Goal: Task Accomplishment & Management: Manage account settings

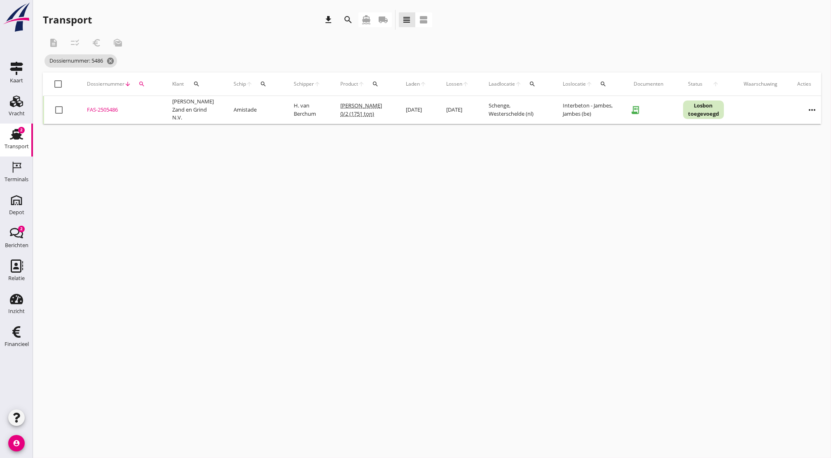
click at [18, 145] on div "Transport" at bounding box center [17, 146] width 24 height 5
click at [16, 143] on div "Transport" at bounding box center [17, 147] width 24 height 12
click at [108, 64] on icon "cancel" at bounding box center [110, 61] width 8 height 8
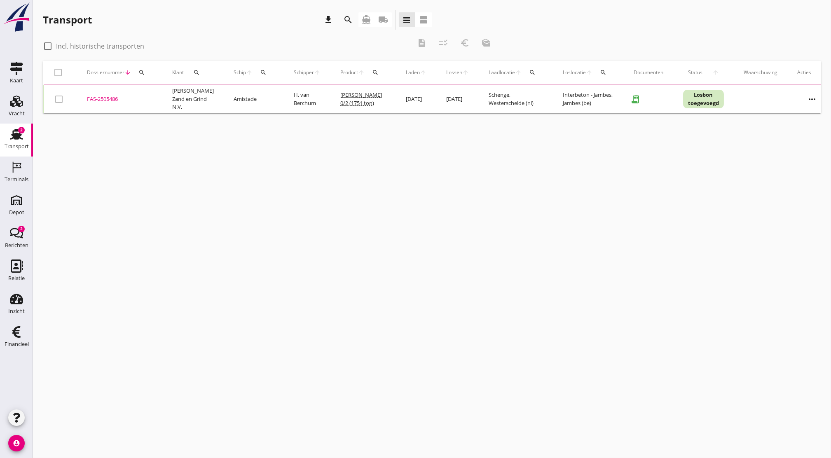
click at [27, 145] on div "Transport" at bounding box center [17, 146] width 24 height 5
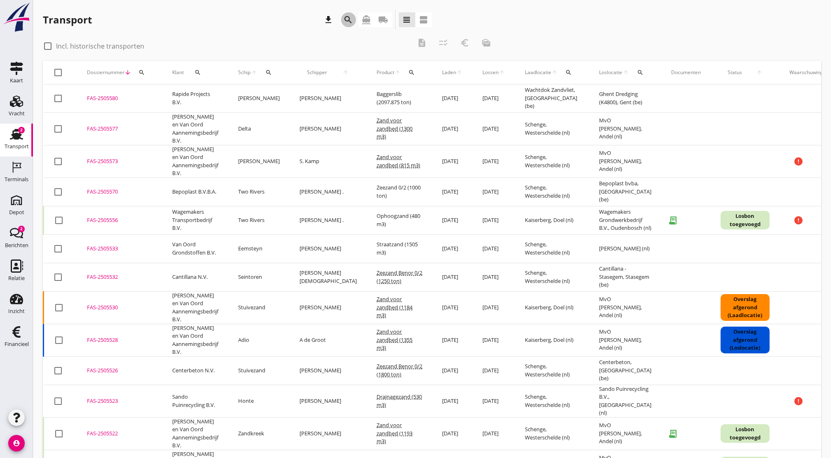
click at [347, 18] on icon "search" at bounding box center [348, 20] width 10 height 10
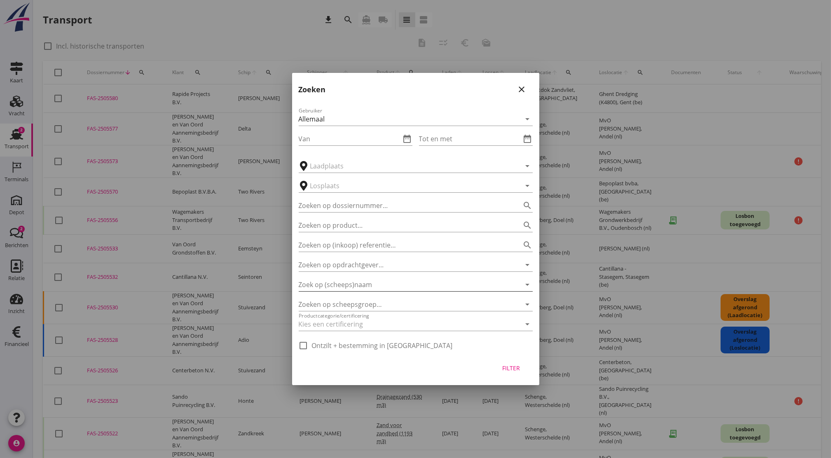
click at [429, 286] on input "Zoek op (scheeps)naam" at bounding box center [404, 284] width 211 height 13
type input "van nieuwpoort"
click at [274, 41] on div at bounding box center [415, 229] width 831 height 458
click at [523, 88] on icon "close" at bounding box center [522, 89] width 10 height 10
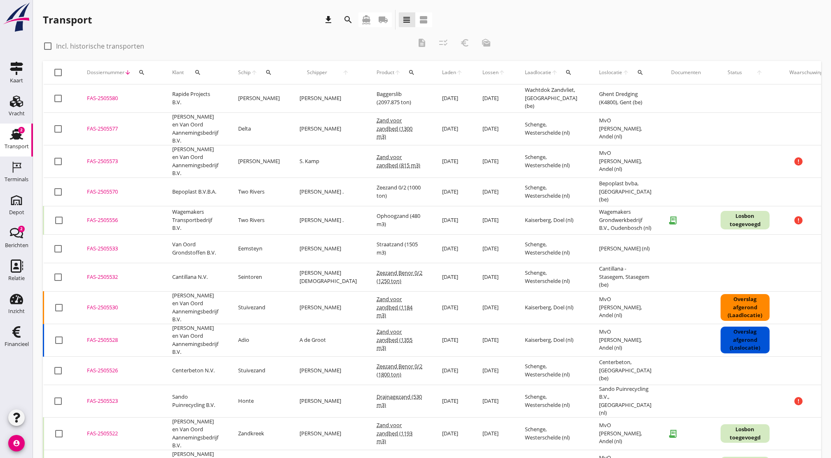
click at [143, 75] on icon "search" at bounding box center [141, 72] width 7 height 7
click at [17, 118] on div "Vracht" at bounding box center [17, 114] width 16 height 12
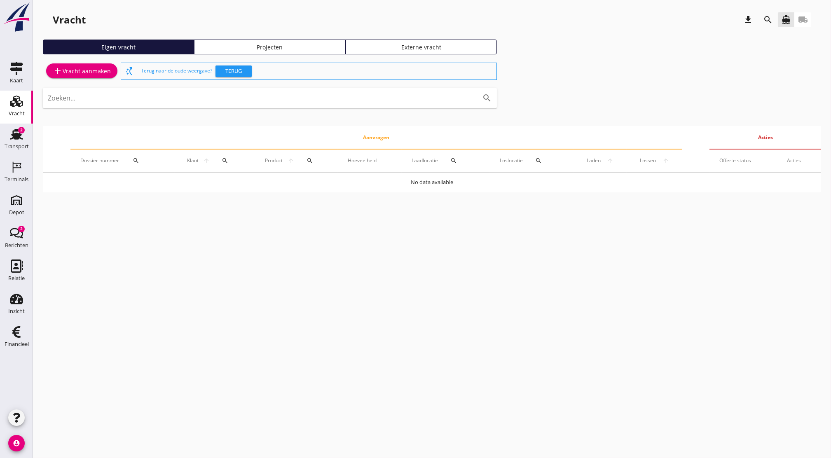
click at [269, 42] on link "Projecten" at bounding box center [269, 47] width 151 height 15
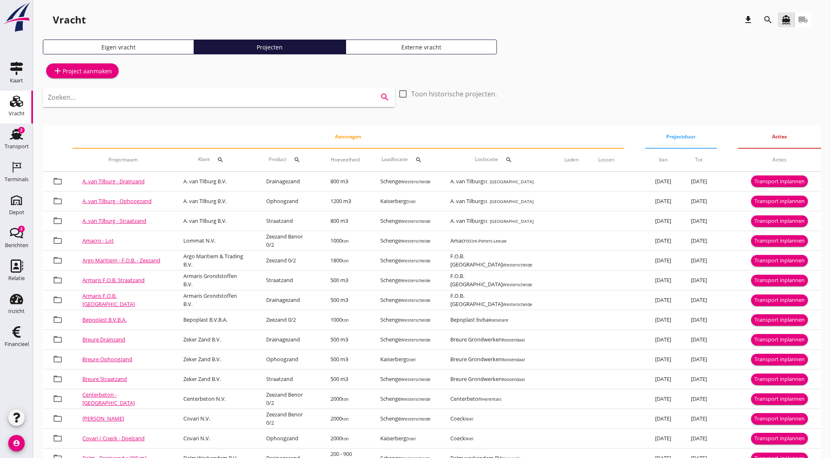
click at [202, 96] on input "Zoeken..." at bounding box center [207, 97] width 319 height 13
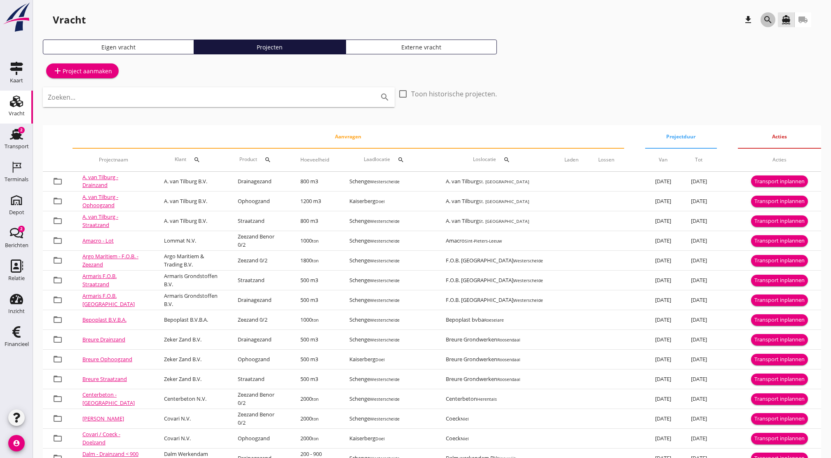
click at [769, 26] on button "search" at bounding box center [767, 19] width 15 height 15
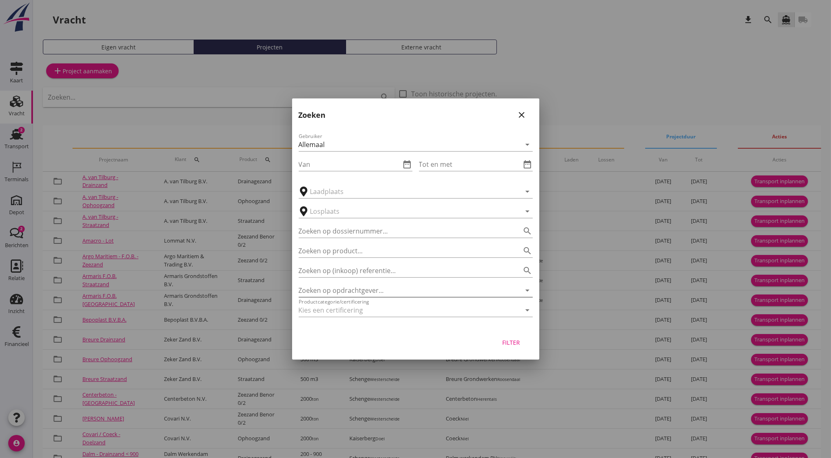
click at [395, 292] on input "Zoeken op opdrachtgever..." at bounding box center [404, 290] width 211 height 13
type input "v"
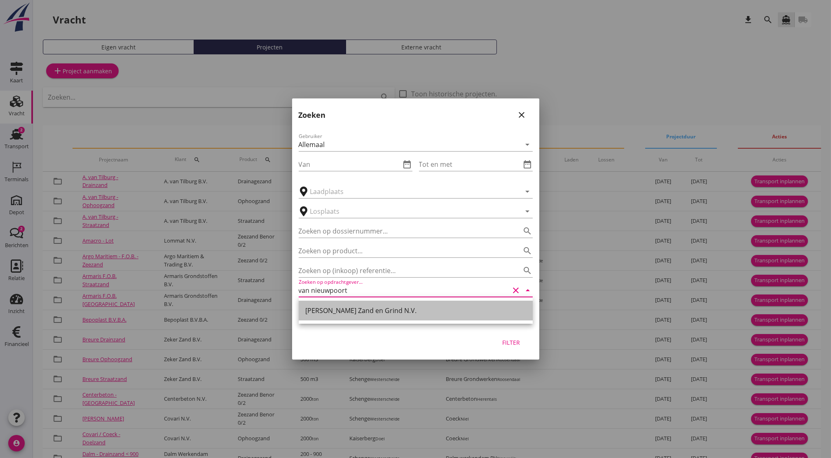
click at [388, 311] on div "[PERSON_NAME] Zand en Grind N.V." at bounding box center [415, 311] width 221 height 10
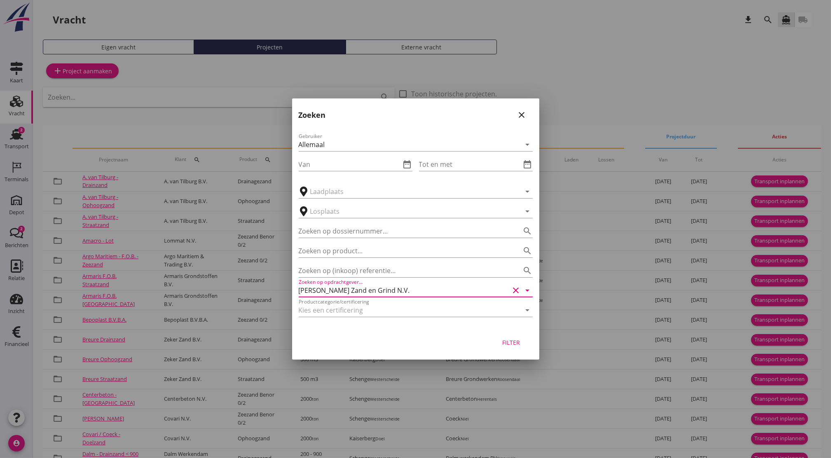
type input "[PERSON_NAME] Zand en Grind N.V."
click at [496, 347] on button "Filter" at bounding box center [511, 342] width 36 height 15
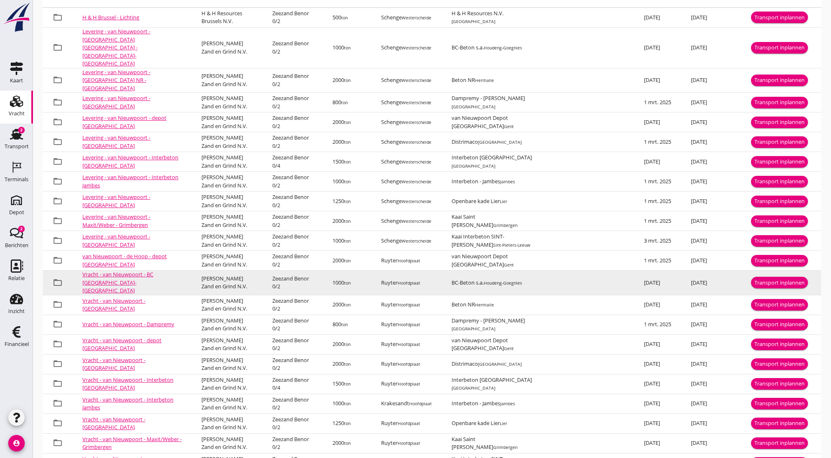
scroll to position [185, 0]
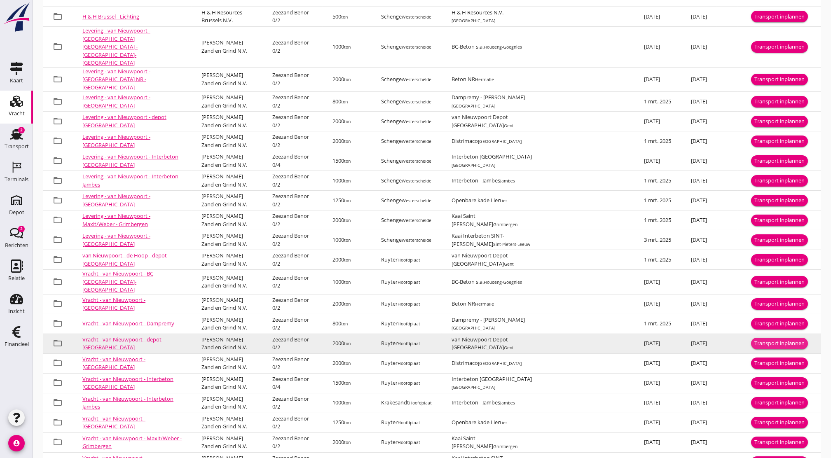
drag, startPoint x: 787, startPoint y: 314, endPoint x: 472, endPoint y: 313, distance: 315.5
drag, startPoint x: 472, startPoint y: 313, endPoint x: 782, endPoint y: 315, distance: 310.1
click at [782, 339] on div "Transport inplannen" at bounding box center [779, 343] width 50 height 8
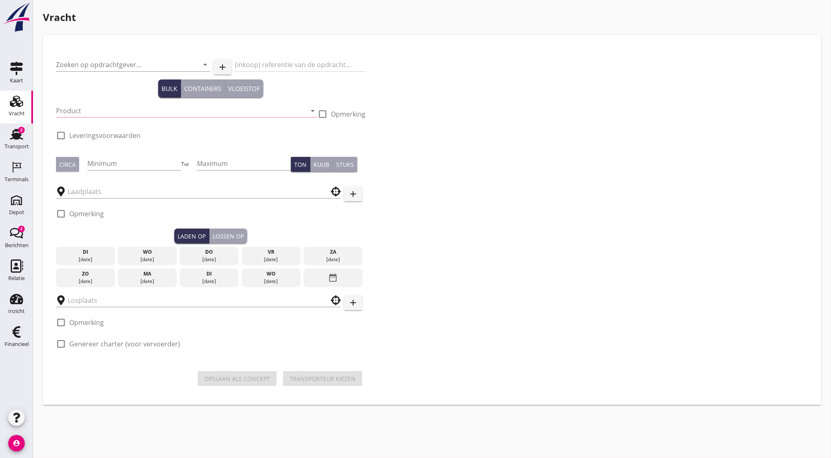
type input "[PERSON_NAME] Zand en Grind N.V."
type input "Vracht Zeezand - Depot [GEOGRAPHIC_DATA]"
type input "Zeezand Benor 0/2 (6120)"
type input "2000"
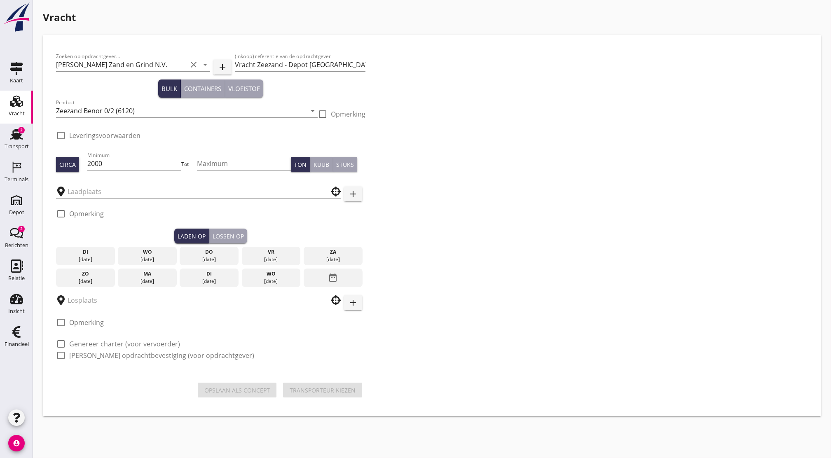
type input "Ruyter"
type input "van Nieuwpoort Depot [GEOGRAPHIC_DATA]"
checkbox input "true"
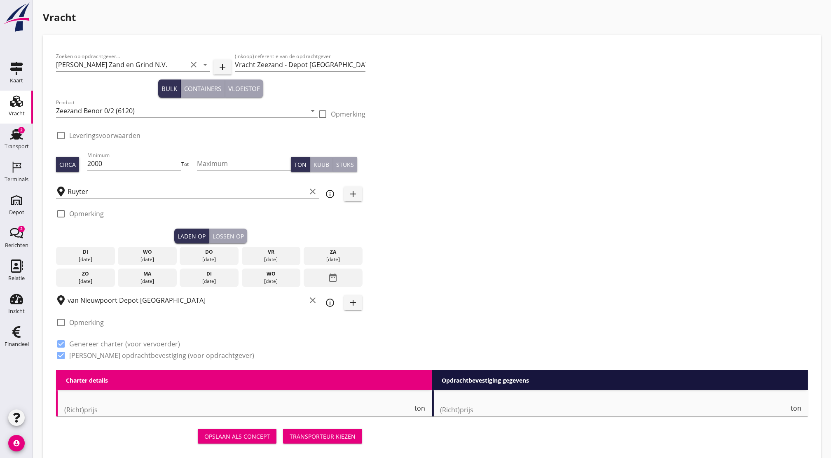
type input "1.87"
checkbox input "false"
radio input "false"
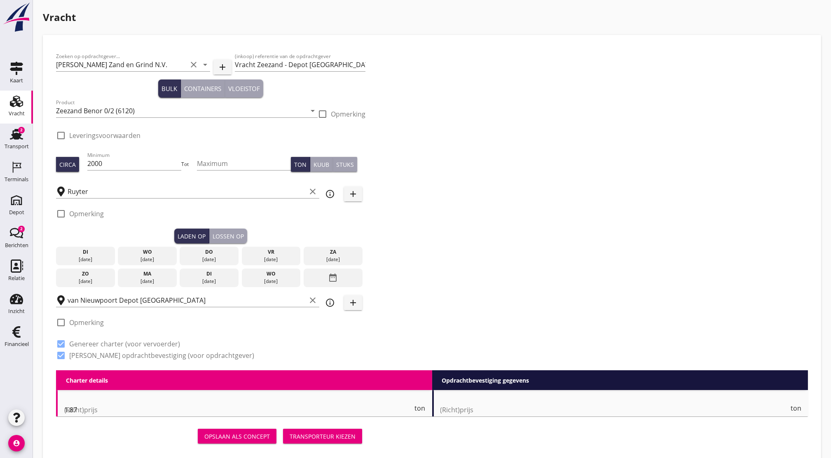
checkbox input "true"
type input "1"
type input "2.05"
checkbox input "false"
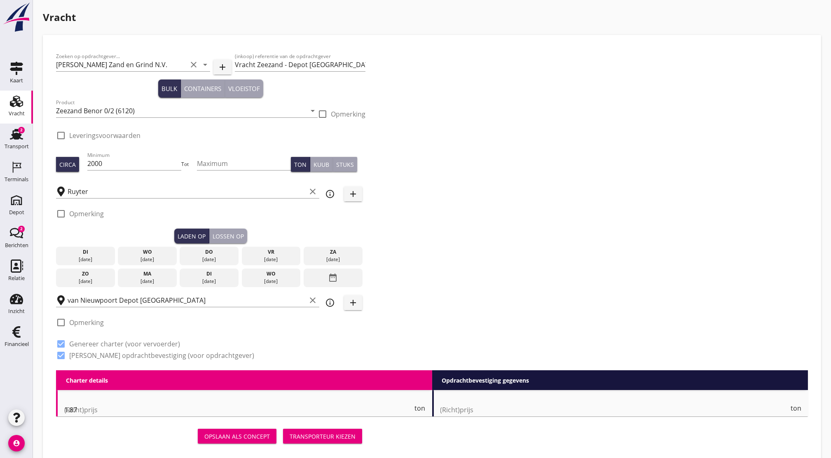
radio input "false"
checkbox input "true"
type input "1"
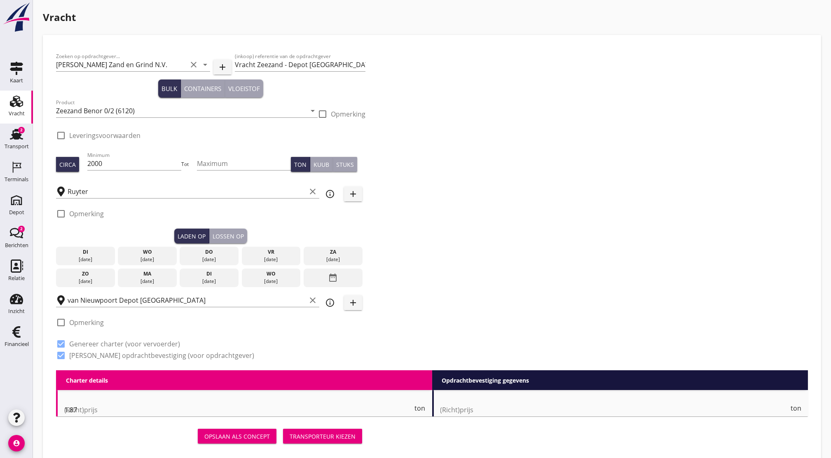
type input "1"
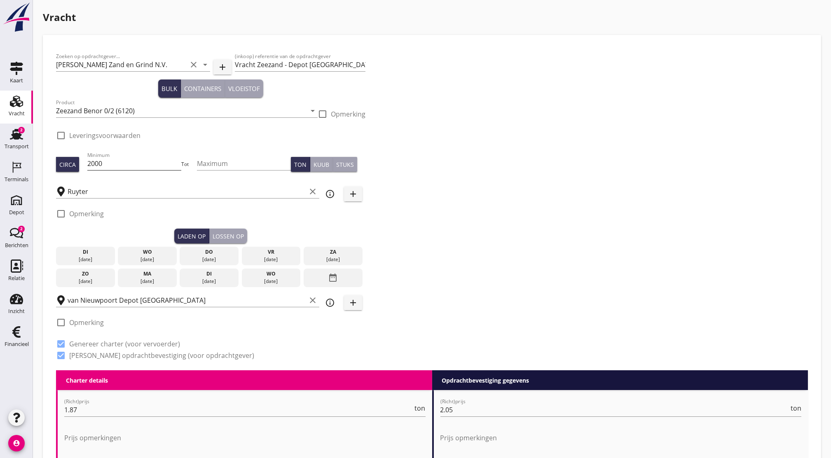
click at [140, 165] on input "2000" at bounding box center [134, 163] width 94 height 13
type input "2050"
click at [159, 259] on div "[DATE]" at bounding box center [147, 259] width 55 height 7
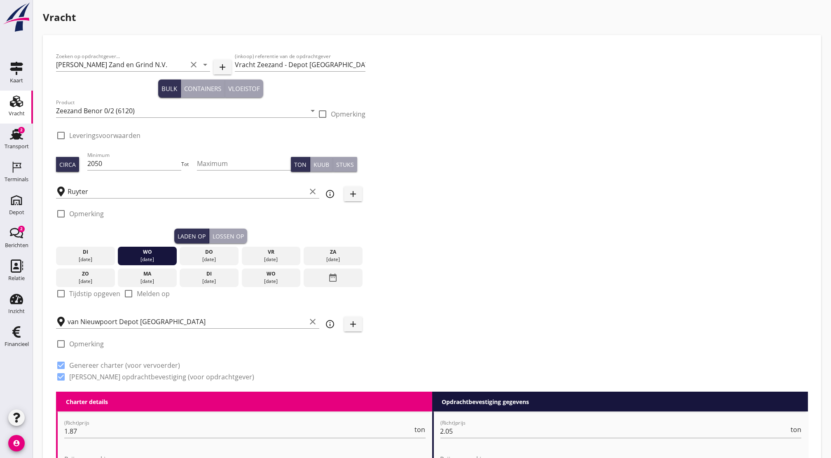
click at [237, 236] on div "Lossen op" at bounding box center [228, 236] width 31 height 9
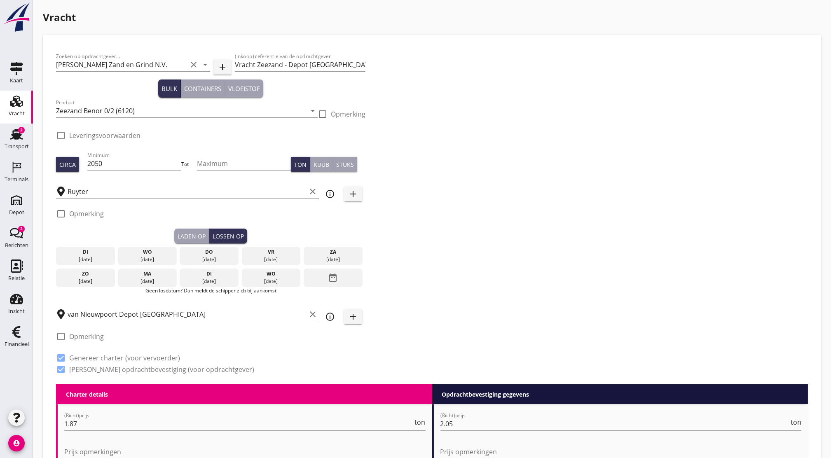
click at [213, 257] on div "[DATE]" at bounding box center [209, 259] width 55 height 7
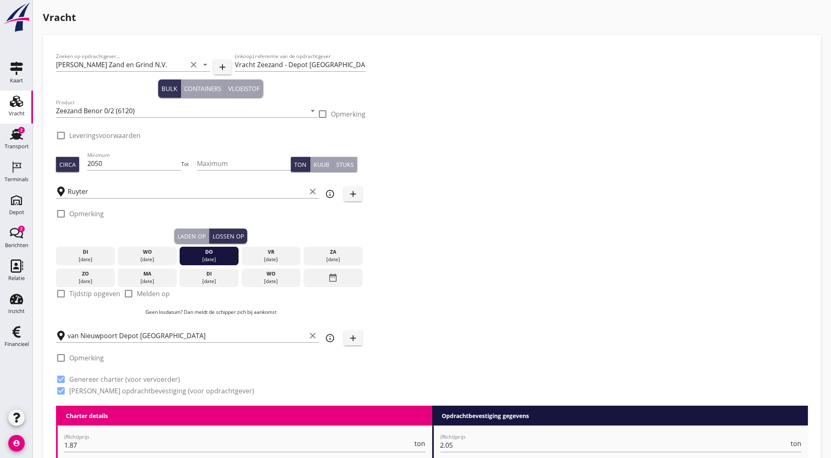
click at [186, 232] on div "Laden op" at bounding box center [192, 236] width 28 height 9
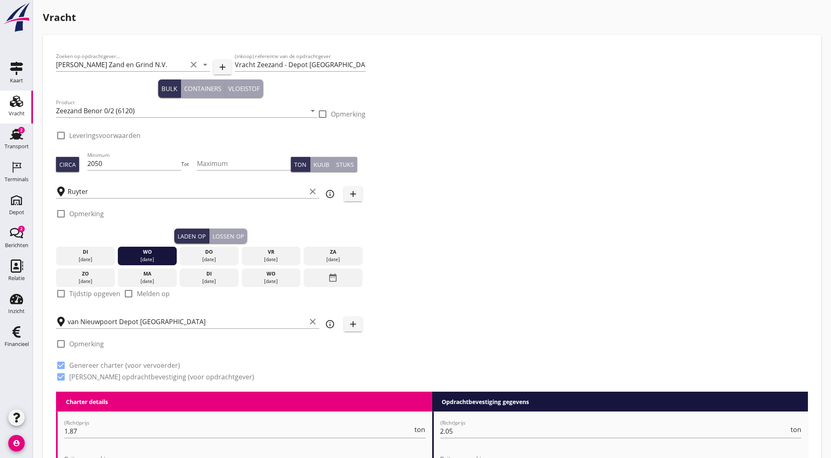
click at [217, 224] on div "check_box_outline_blank Opmerking" at bounding box center [210, 216] width 309 height 25
click at [221, 233] on div "Lossen op" at bounding box center [228, 236] width 31 height 9
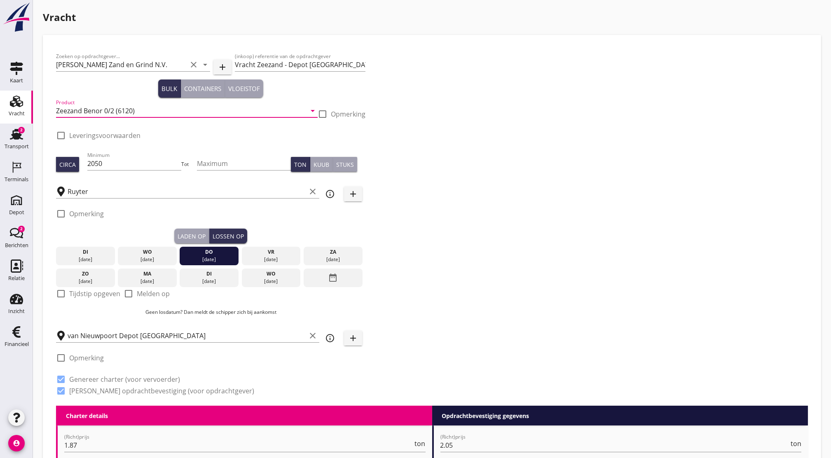
click at [165, 110] on input "Zeezand Benor 0/2 (6120)" at bounding box center [181, 110] width 250 height 13
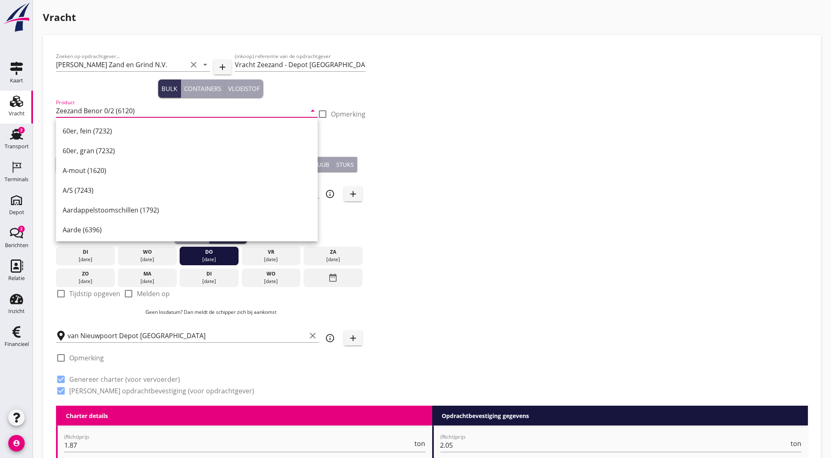
click at [464, 245] on div "Zoeken op opdrachtgever... Van Nieuwpoort Zand en Grind N.V. clear arrow_drop_d…" at bounding box center [432, 226] width 758 height 357
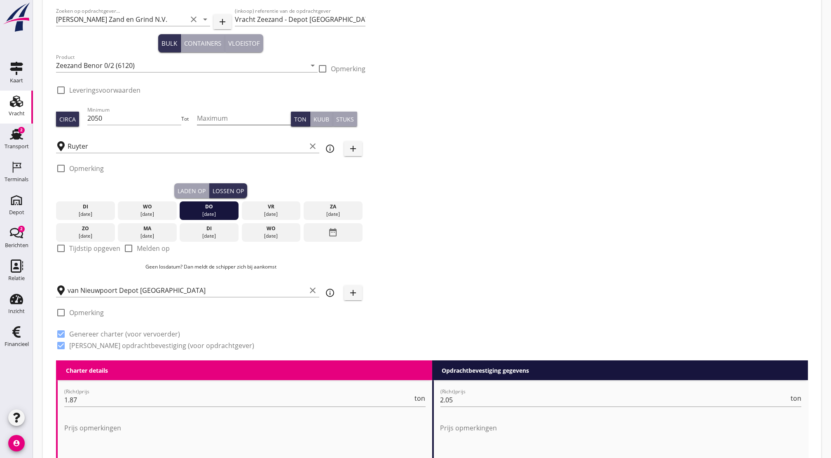
scroll to position [46, 0]
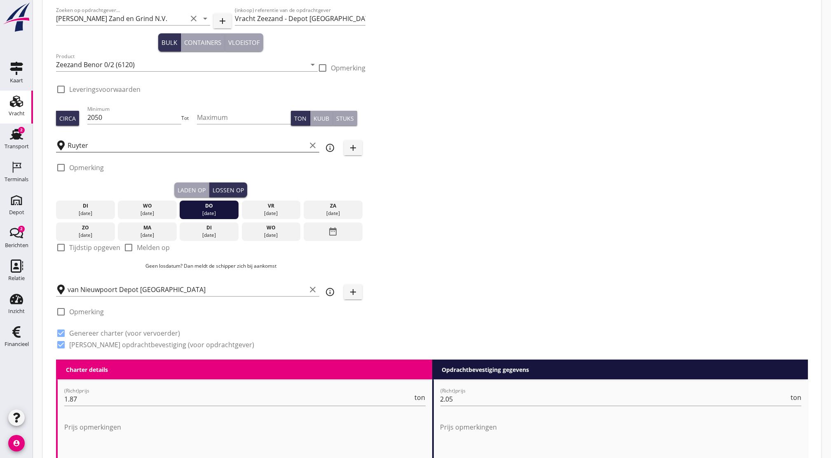
click at [167, 149] on input "Ruyter" at bounding box center [187, 145] width 238 height 13
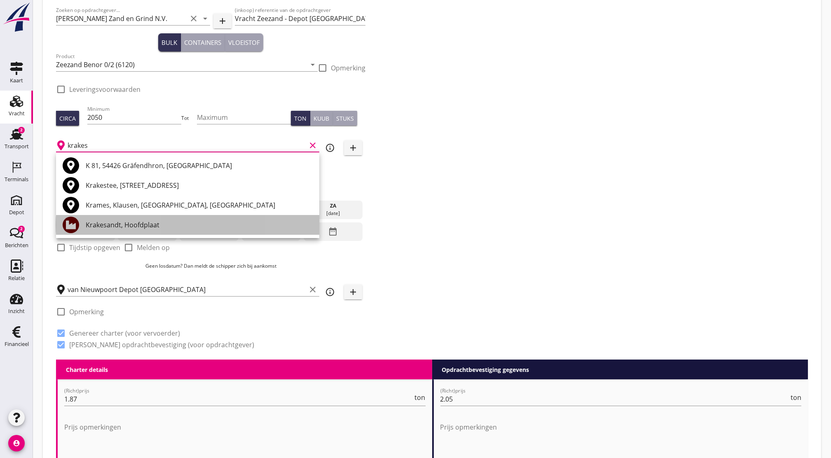
click at [152, 228] on div "Krakesandt, Hoofdplaat" at bounding box center [199, 225] width 227 height 10
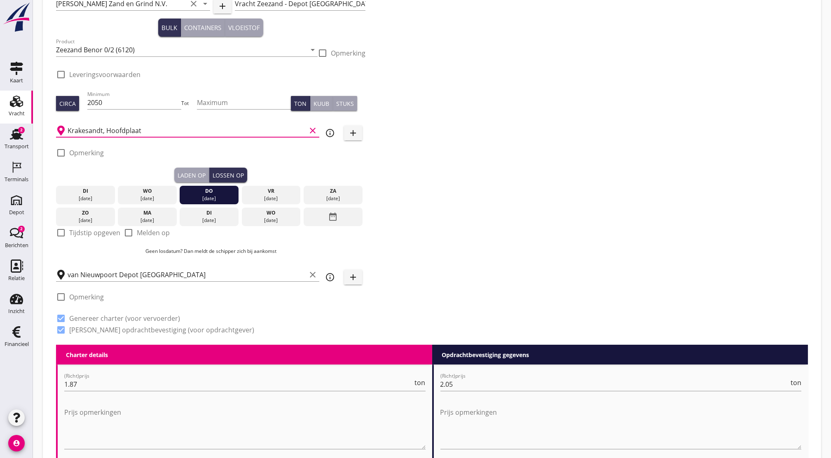
scroll to position [62, 0]
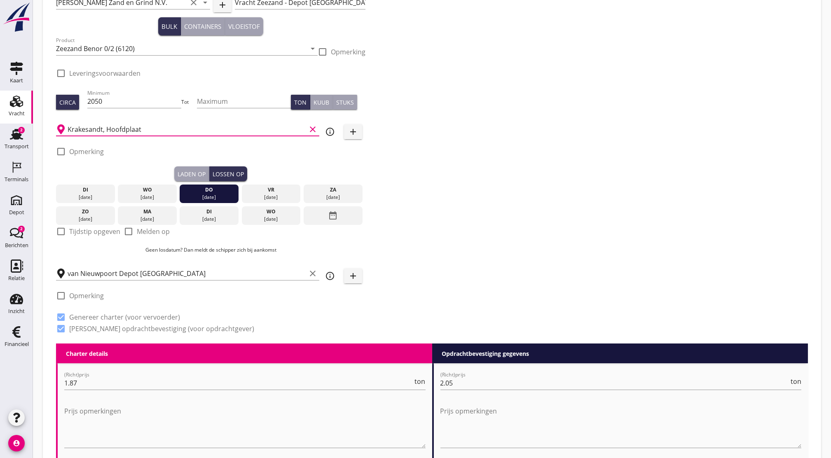
type input "Krakesandt, Hoofdplaat"
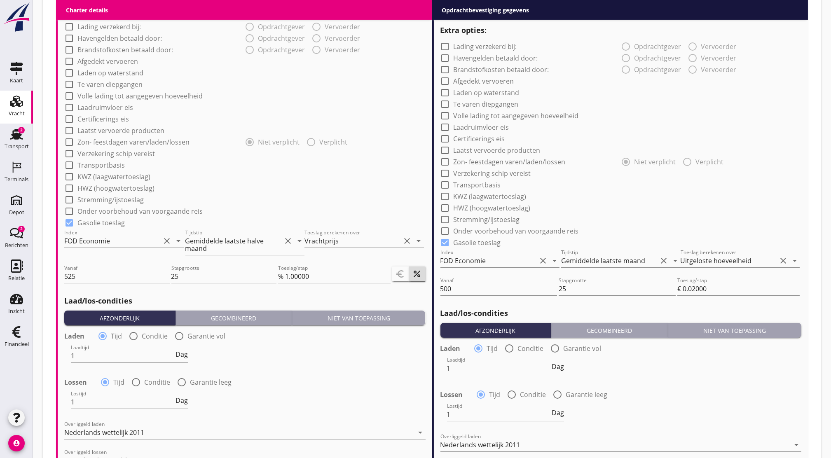
scroll to position [843, 0]
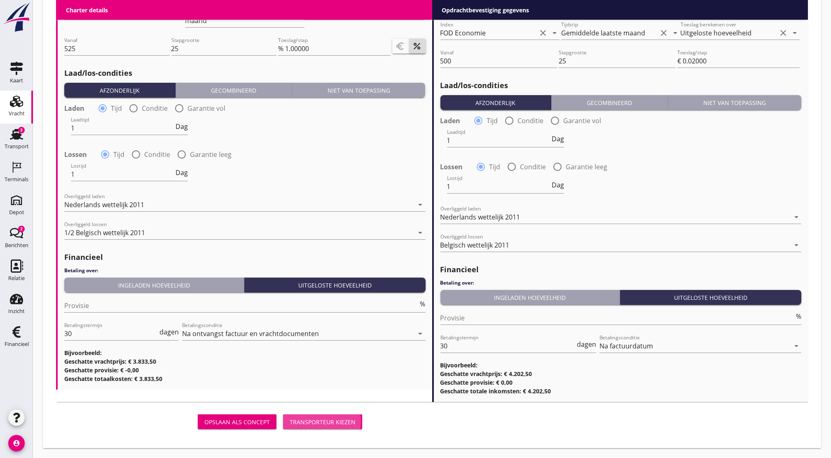
click at [350, 424] on div "Transporteur kiezen" at bounding box center [323, 422] width 66 height 9
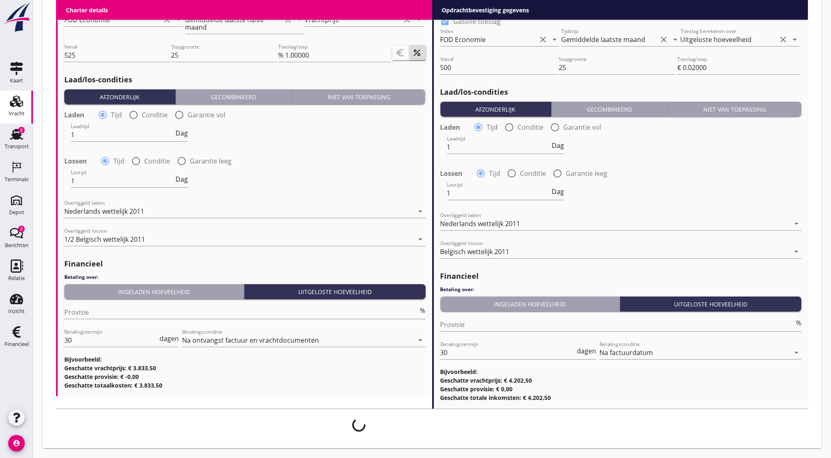
scroll to position [837, 0]
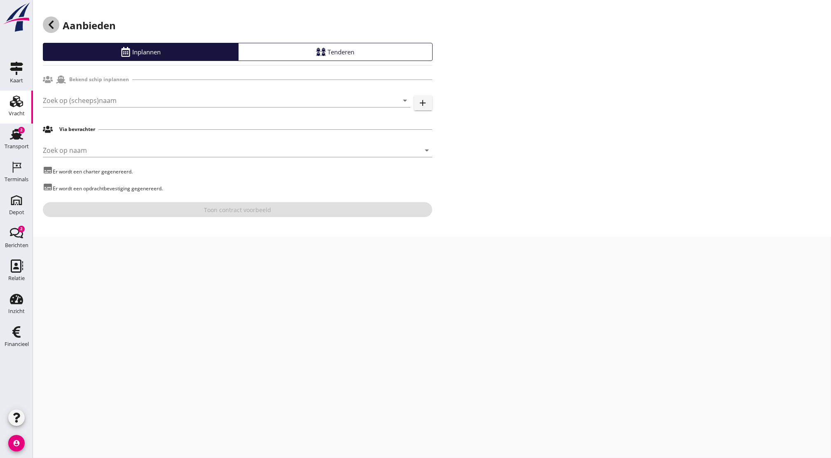
click at [55, 24] on icon at bounding box center [51, 25] width 10 height 10
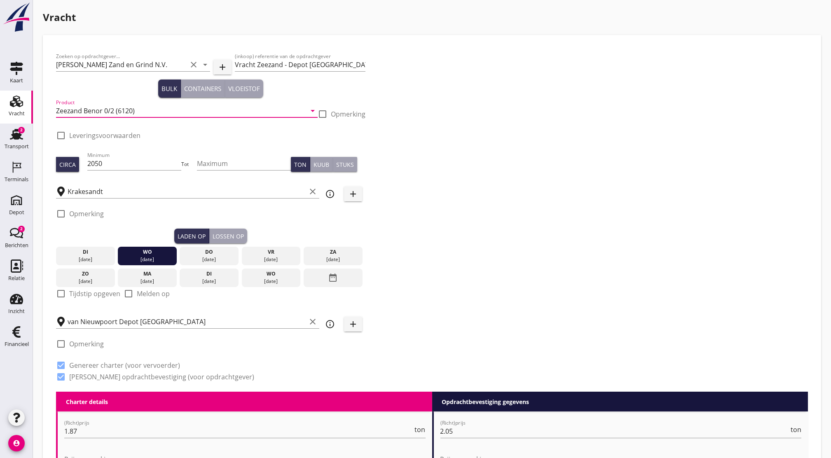
click at [229, 112] on input "Zeezand Benor 0/2 (6120)" at bounding box center [181, 110] width 250 height 13
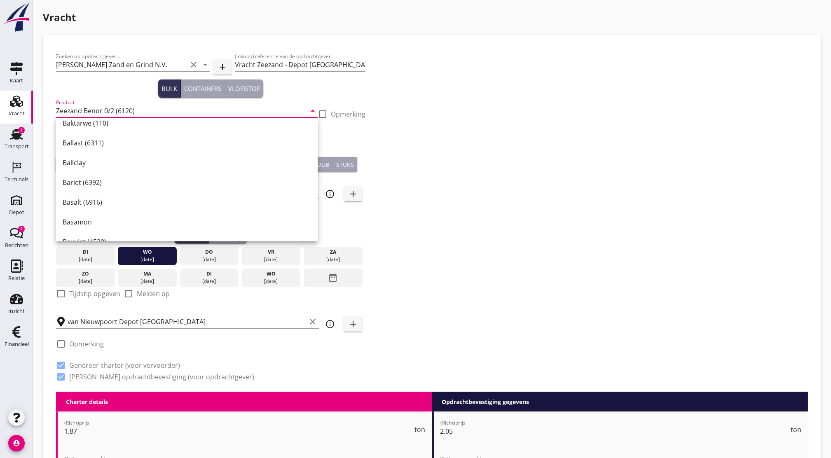
scroll to position [558, 0]
click at [489, 108] on div "Zoeken op opdrachtgever... Van Nieuwpoort Zand en Grind N.V. clear arrow_drop_d…" at bounding box center [432, 219] width 758 height 343
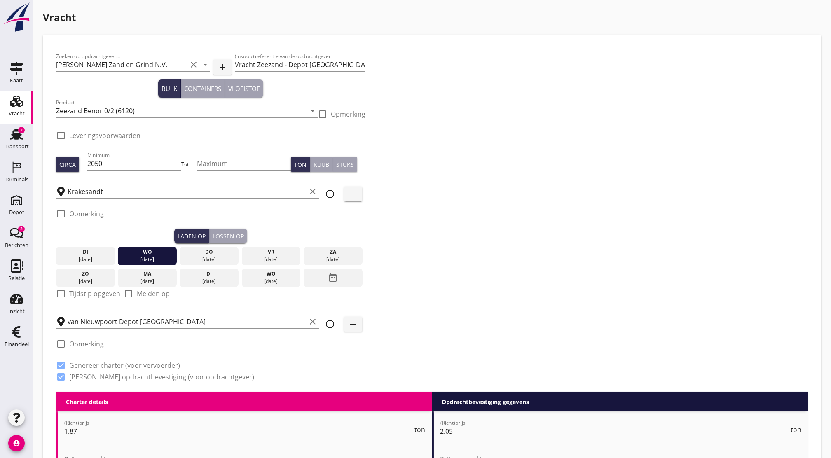
click at [489, 108] on div "Zoeken op opdrachtgever... Van Nieuwpoort Zand en Grind N.V. clear arrow_drop_d…" at bounding box center [432, 219] width 758 height 343
click at [146, 112] on input "Zeezand Benor 0/2 (6120)" at bounding box center [181, 110] width 250 height 13
type input "s"
click at [190, 146] on div "check_box_outline_blank Leveringsvoorwaarden" at bounding box center [210, 139] width 309 height 21
click at [158, 118] on div "Product arrow_drop_down Het Product veld is verplicht." at bounding box center [187, 115] width 262 height 23
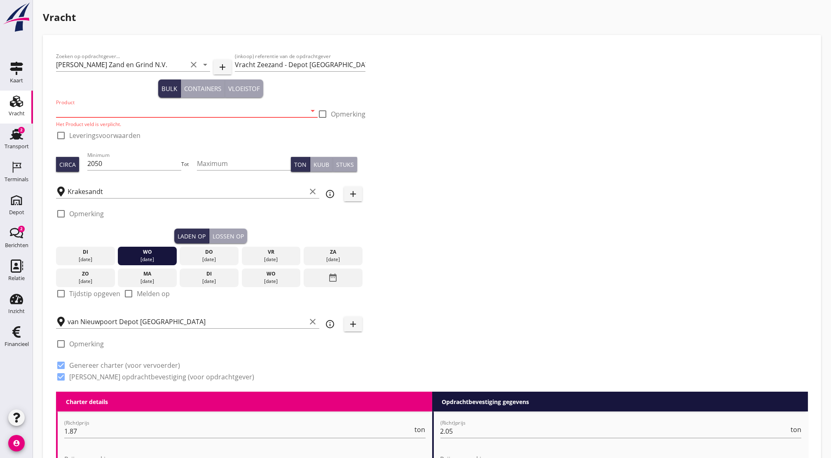
click at [163, 113] on input "Product" at bounding box center [181, 110] width 250 height 13
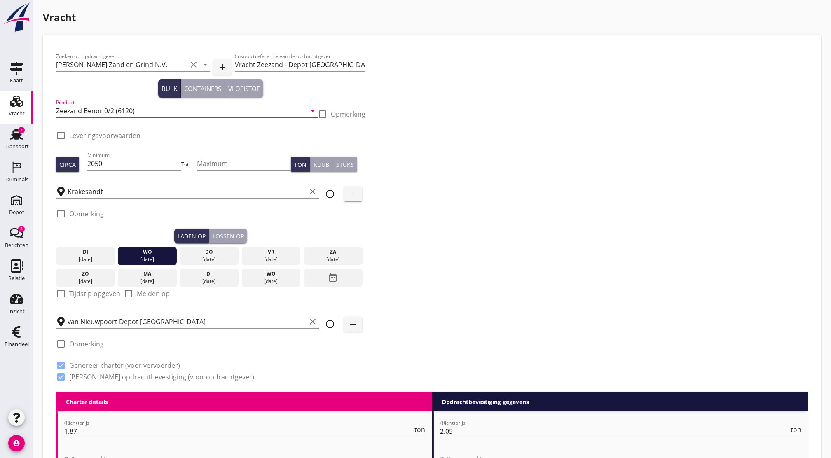
type input "Zeezand Benor 0/2 (6120)"
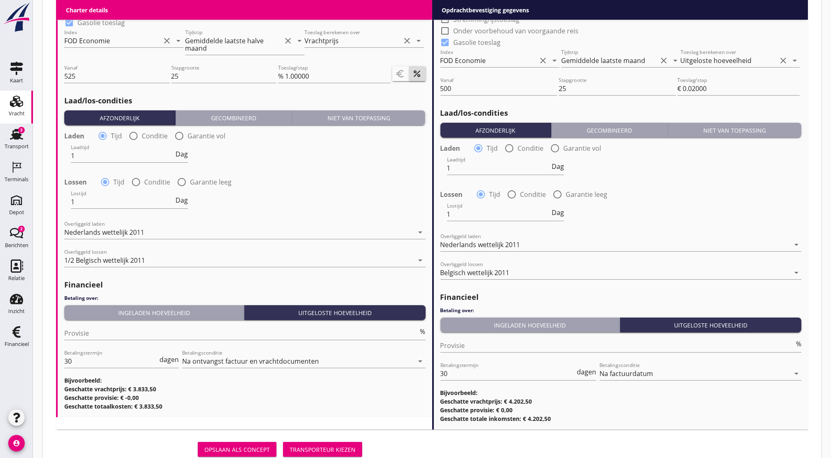
scroll to position [829, 0]
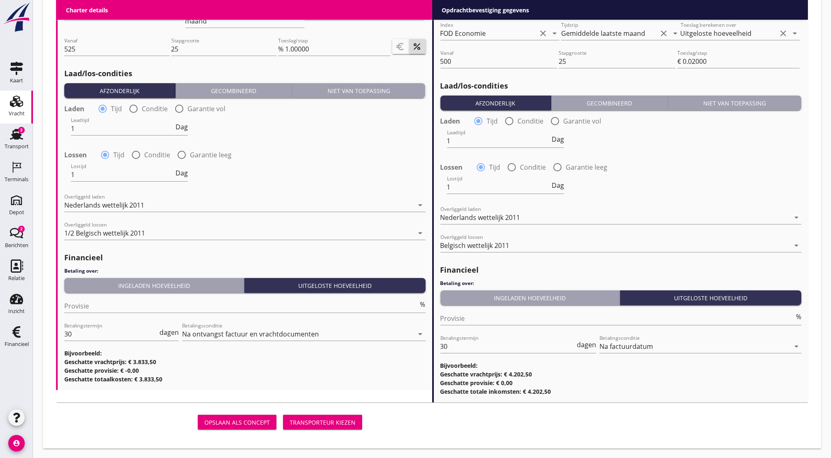
click at [338, 425] on div "Transporteur kiezen" at bounding box center [323, 422] width 66 height 9
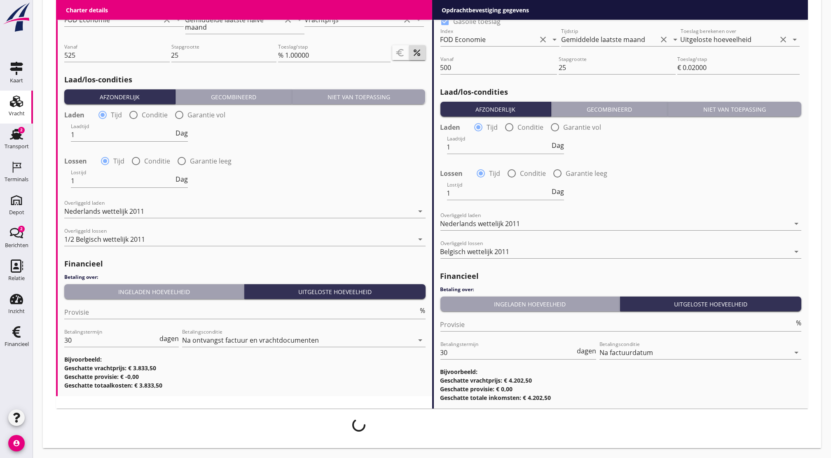
scroll to position [822, 0]
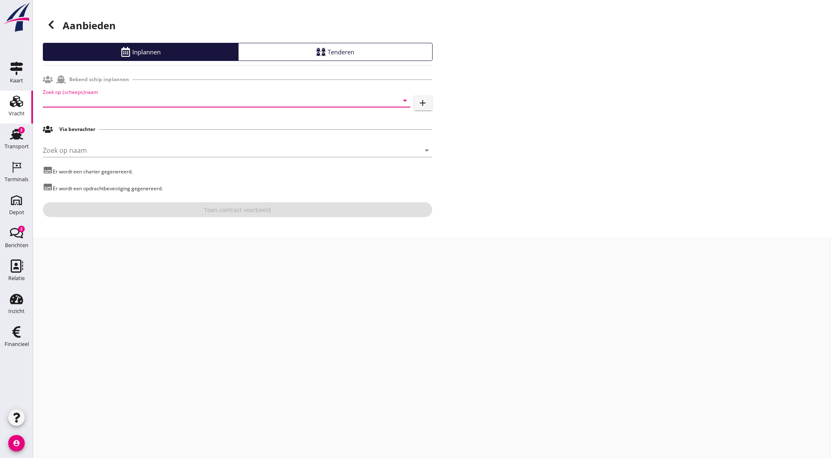
click at [84, 101] on input "Zoek op (scheeps)naam" at bounding box center [215, 100] width 344 height 13
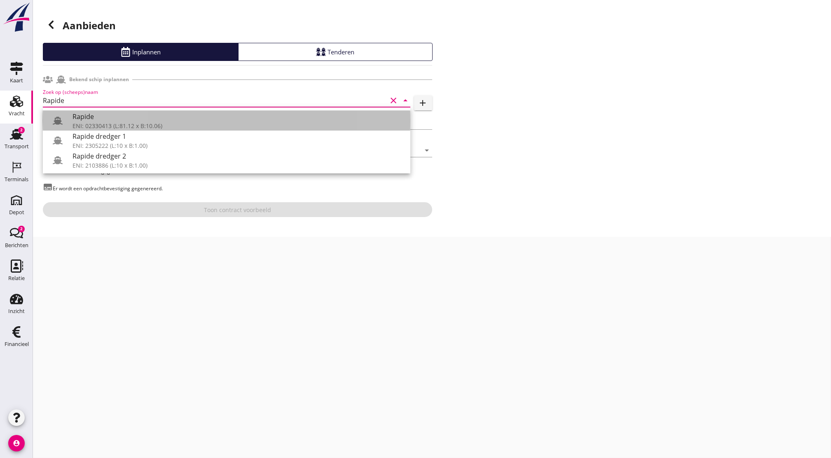
click at [159, 120] on div "Rapide" at bounding box center [237, 117] width 331 height 10
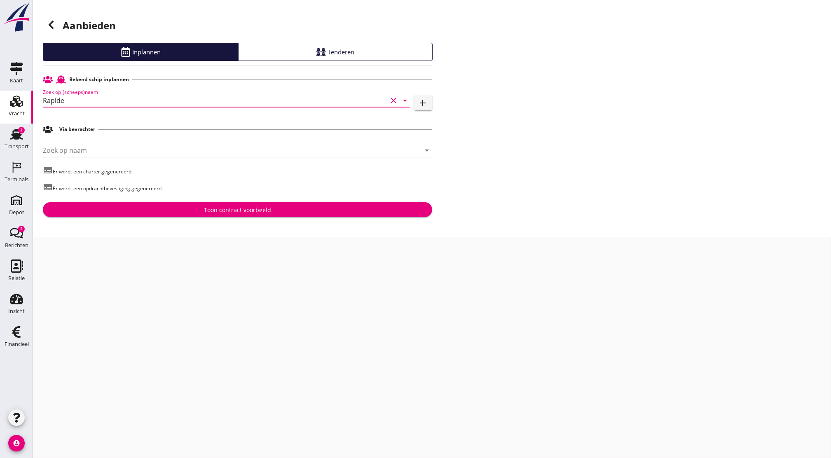
type input "Rapide"
click at [152, 206] on div "Toon contract voorbeeld" at bounding box center [237, 210] width 376 height 9
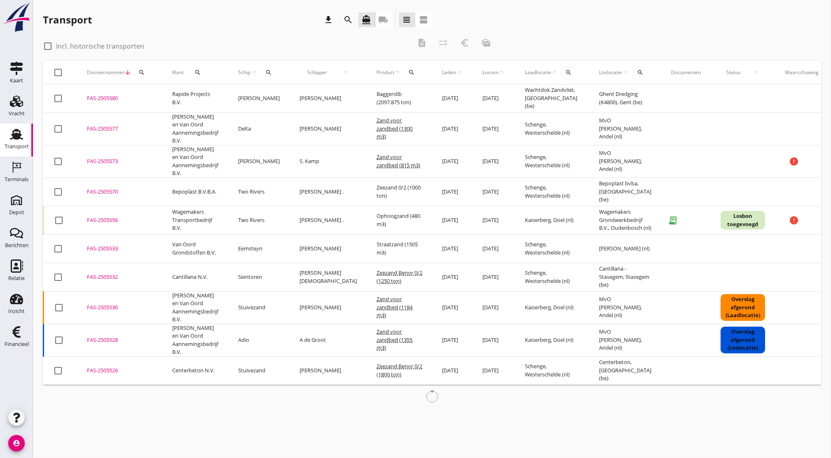
click at [143, 75] on icon "search" at bounding box center [141, 72] width 7 height 7
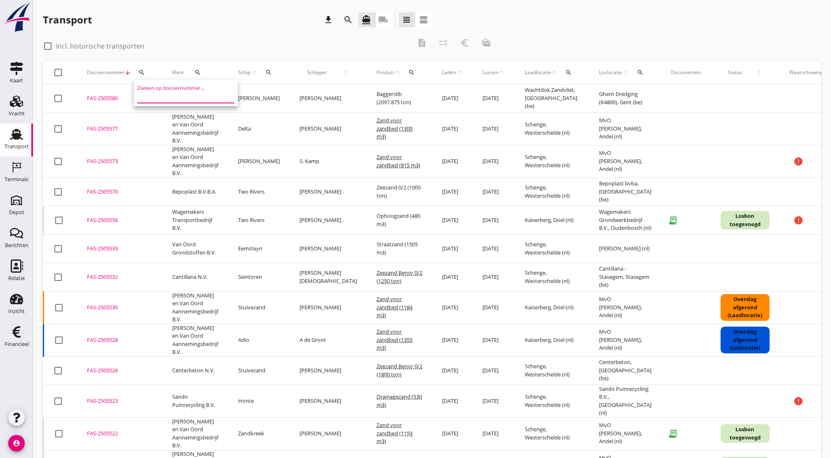
click at [160, 94] on input "Zoeken op dossiernummer..." at bounding box center [180, 96] width 86 height 13
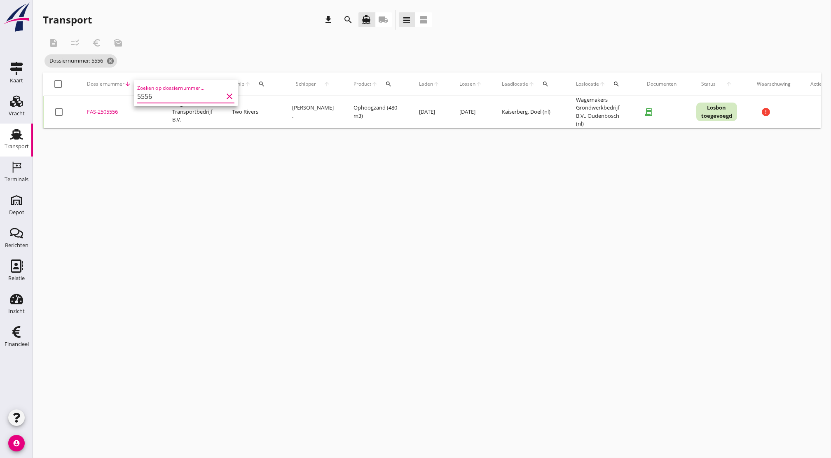
type input "5556"
click at [105, 109] on div "FAS-2505556" at bounding box center [119, 112] width 65 height 8
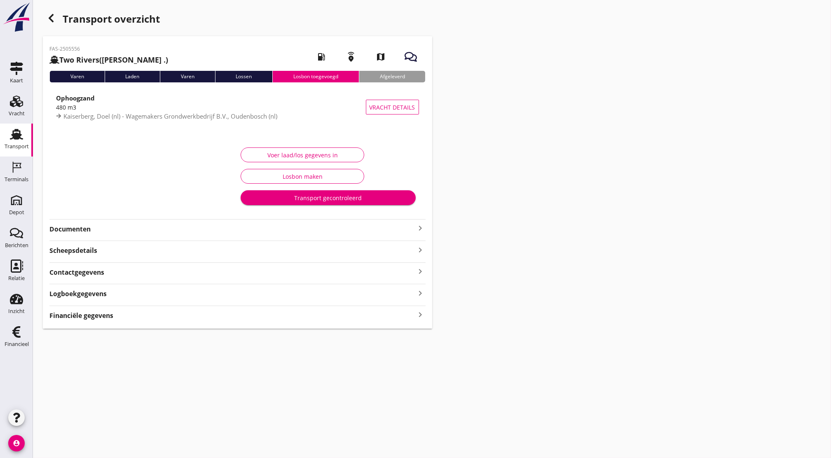
click at [126, 228] on strong "Documenten" at bounding box center [232, 228] width 366 height 9
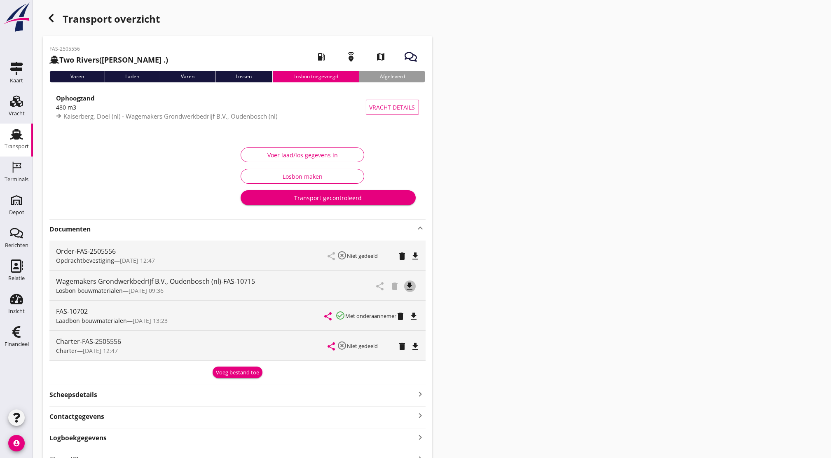
click at [412, 285] on icon "file_download" at bounding box center [410, 286] width 10 height 10
click at [49, 17] on icon "button" at bounding box center [51, 18] width 10 height 10
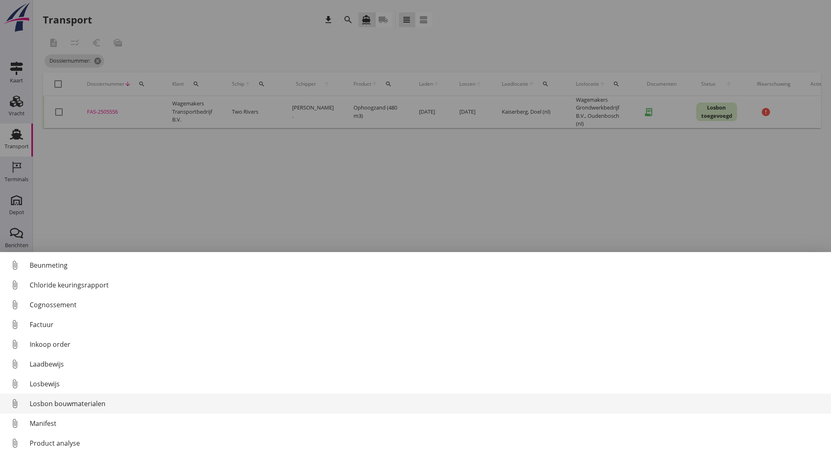
click at [95, 407] on div "Losbon bouwmaterialen" at bounding box center [427, 404] width 794 height 10
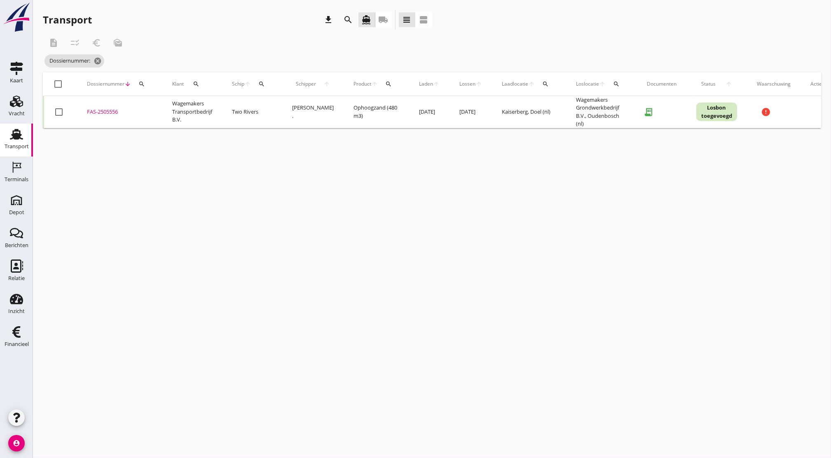
click at [108, 114] on div "FAS-2505556" at bounding box center [119, 112] width 65 height 8
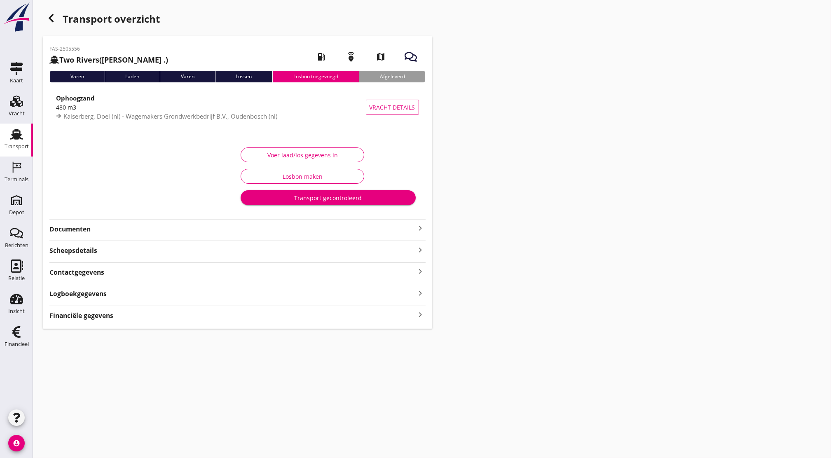
click at [169, 240] on div "FAS-2505556 Two Rivers ([PERSON_NAME] .) local_gas_station emergency_share map …" at bounding box center [237, 182] width 389 height 292
click at [271, 159] on button "Voer laad/los gegevens in" at bounding box center [303, 154] width 124 height 15
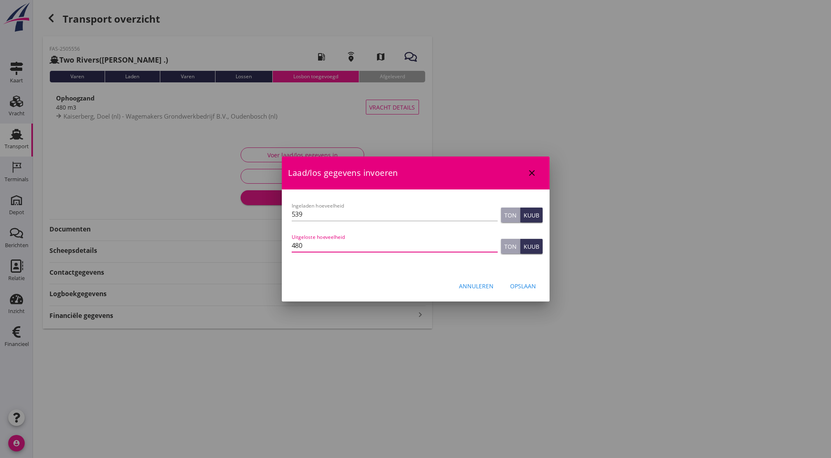
click at [386, 251] on div "Uitgeloste hoeveelheid 480" at bounding box center [395, 245] width 206 height 13
type input "480"
click at [538, 285] on button "Opslaan" at bounding box center [523, 285] width 39 height 15
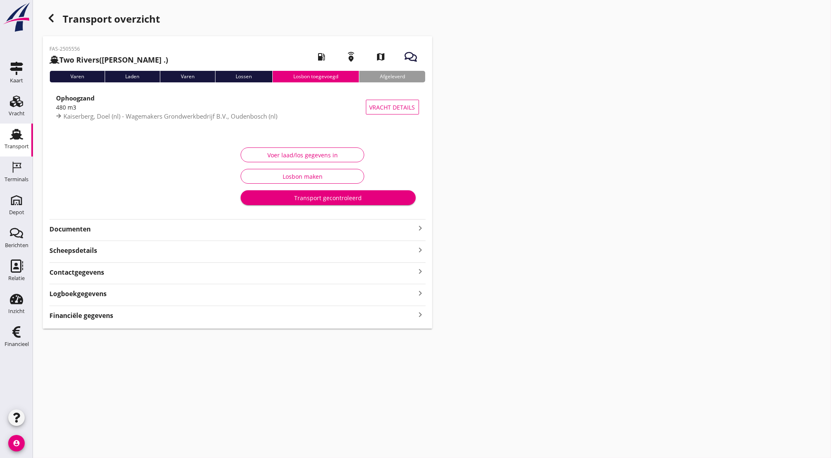
click at [349, 292] on div "Logboekgegevens keyboard_arrow_right" at bounding box center [237, 292] width 376 height 11
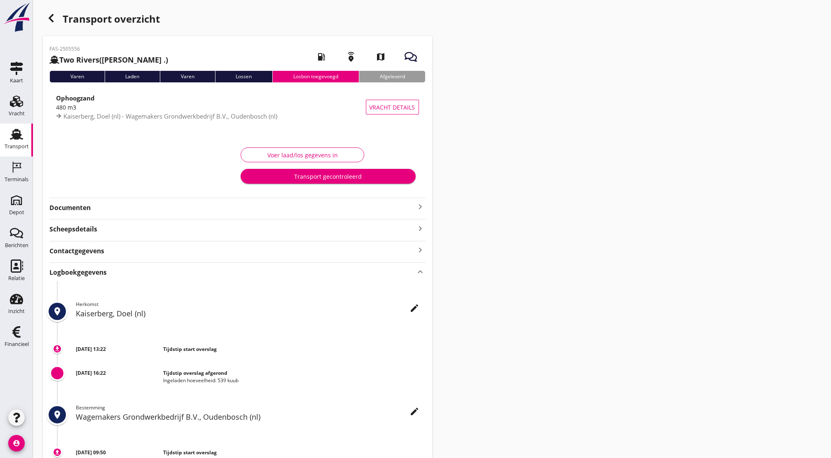
click at [113, 276] on div "Logboekgegevens keyboard_arrow_up" at bounding box center [237, 271] width 376 height 11
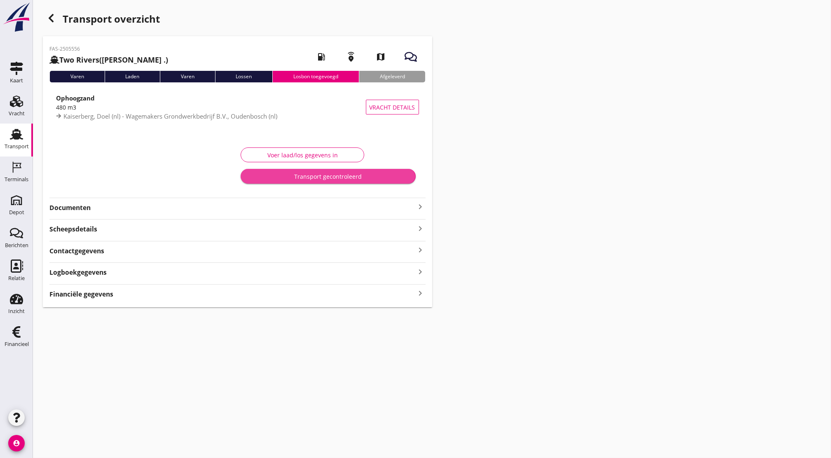
click at [335, 180] on div "Transport gecontroleerd" at bounding box center [327, 176] width 161 height 9
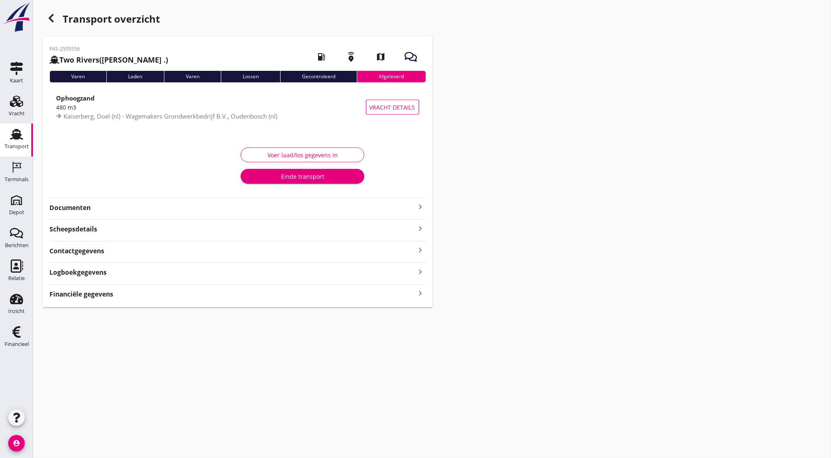
click at [96, 210] on strong "Documenten" at bounding box center [232, 207] width 366 height 9
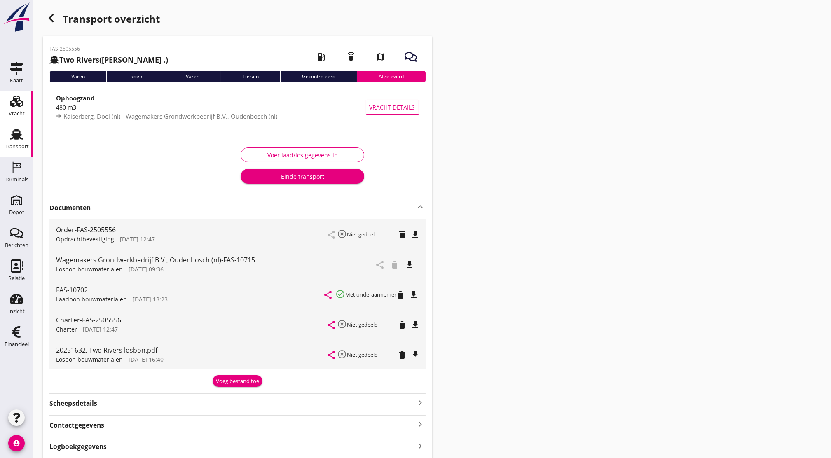
click at [18, 113] on div "Vracht" at bounding box center [17, 113] width 16 height 5
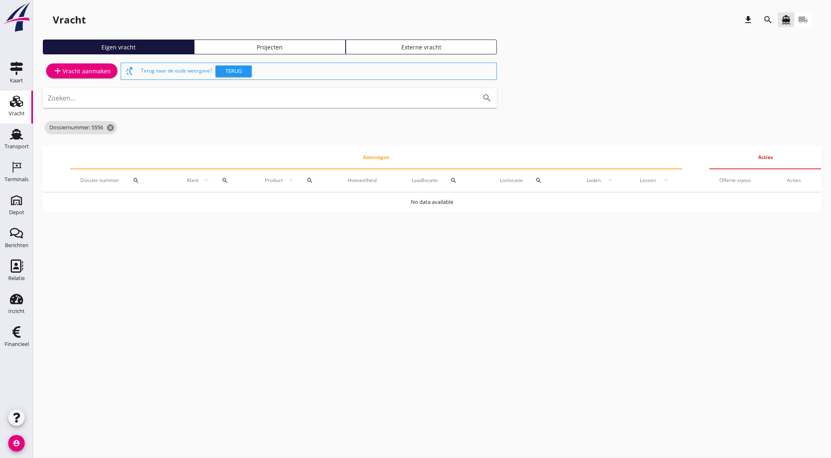
click at [20, 114] on div "Vracht" at bounding box center [17, 113] width 16 height 5
click at [20, 134] on use at bounding box center [16, 134] width 13 height 11
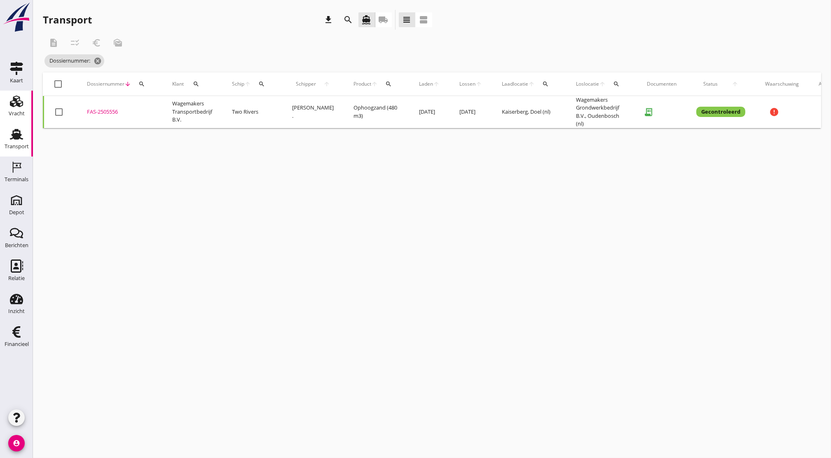
click at [20, 100] on use at bounding box center [16, 102] width 13 height 12
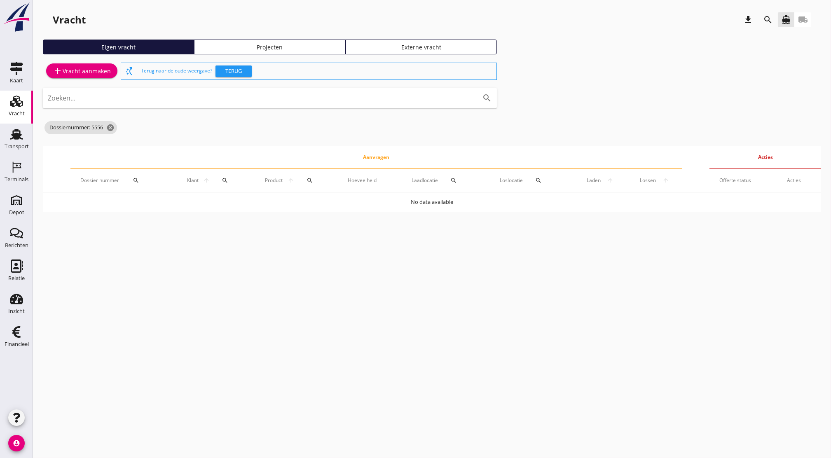
click at [269, 47] on div "Projecten" at bounding box center [270, 47] width 144 height 9
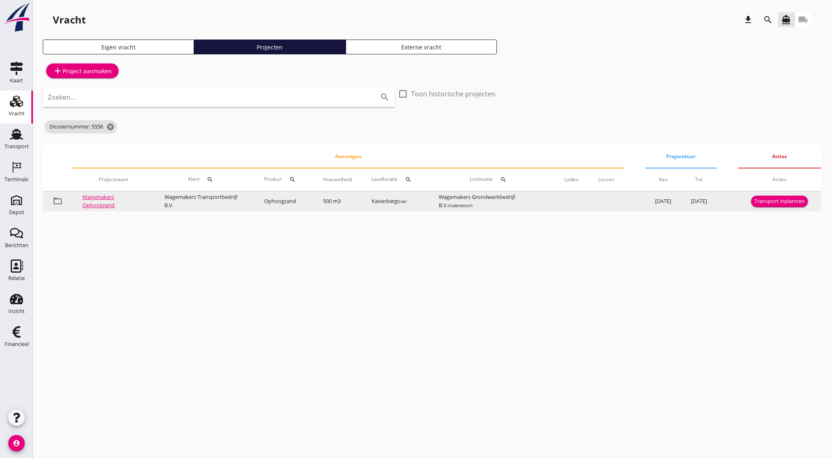
click at [142, 203] on td "Wagemakers Ophoogzand" at bounding box center [113, 202] width 82 height 20
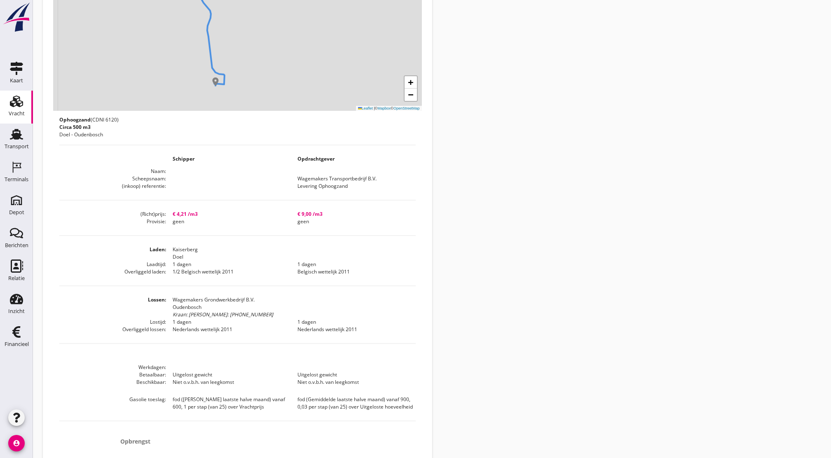
scroll to position [288, 0]
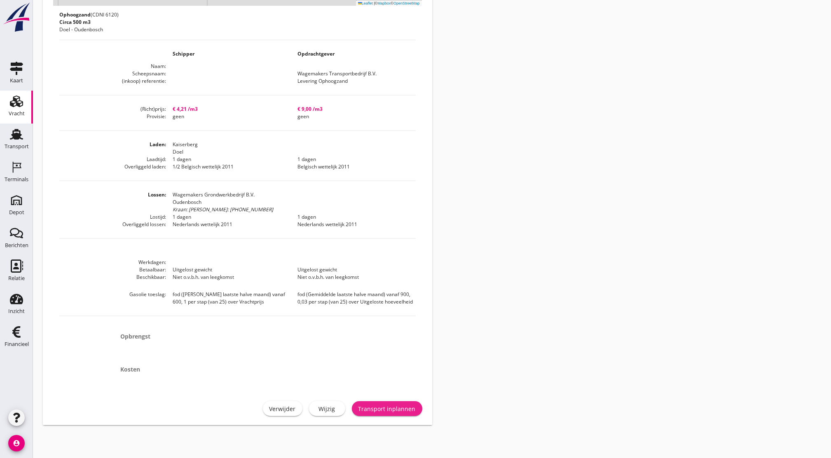
drag, startPoint x: 390, startPoint y: 410, endPoint x: 419, endPoint y: 325, distance: 90.3
click at [419, 325] on div "Project referentie Wagemakers Ophoogzand Product Ophoogzand (CDNI 6120) Vrachtg…" at bounding box center [237, 99] width 389 height 652
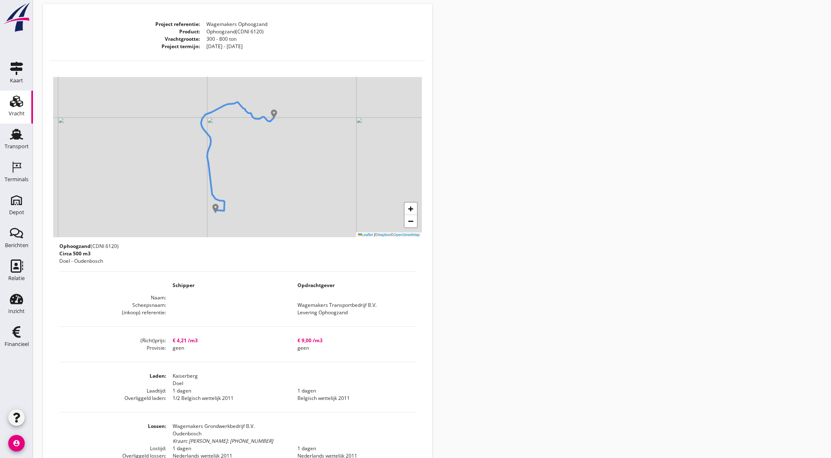
scroll to position [54, 0]
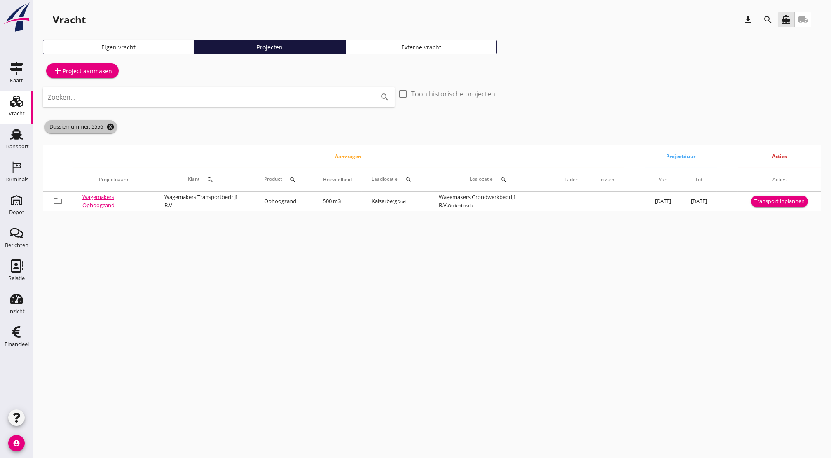
click at [113, 126] on icon "cancel" at bounding box center [110, 127] width 8 height 8
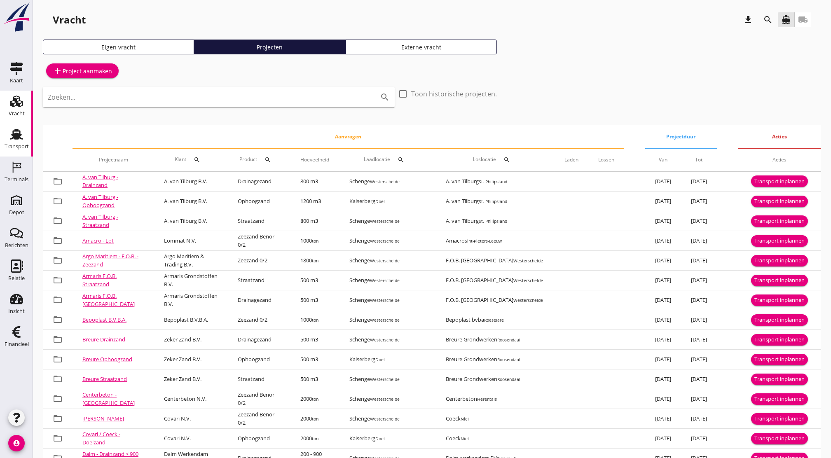
click at [21, 146] on div "Transport" at bounding box center [17, 146] width 24 height 5
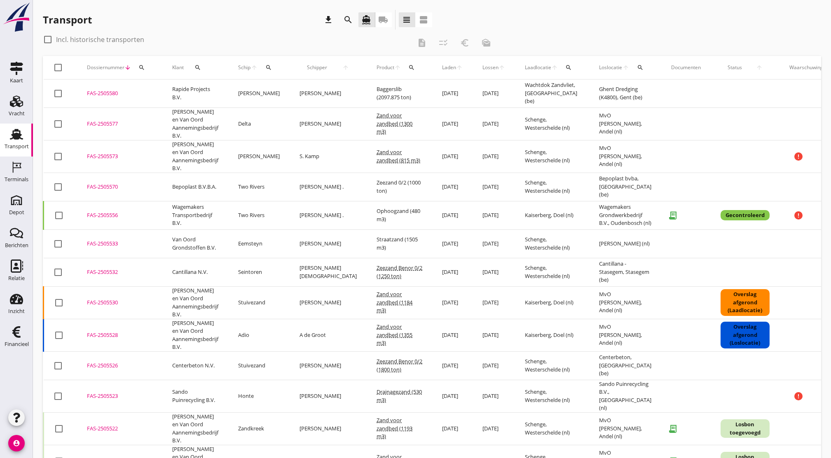
click at [16, 135] on use at bounding box center [16, 134] width 13 height 11
click at [21, 107] on icon "Vracht" at bounding box center [16, 101] width 13 height 13
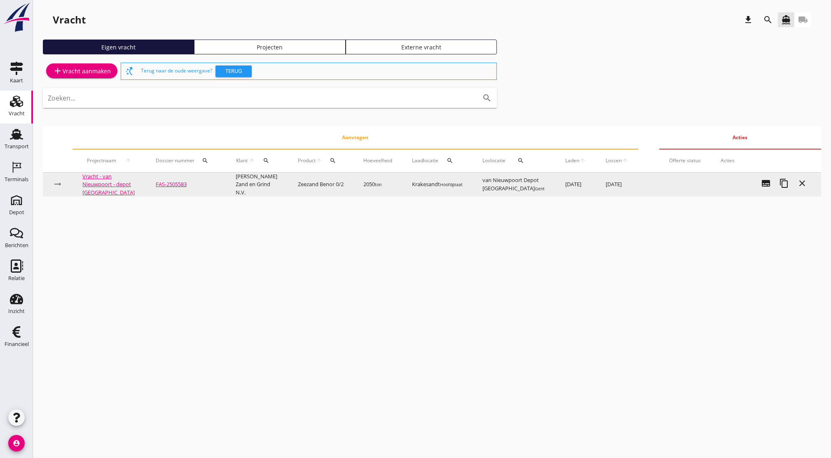
click at [146, 179] on td "FAS-2505583" at bounding box center [186, 185] width 80 height 24
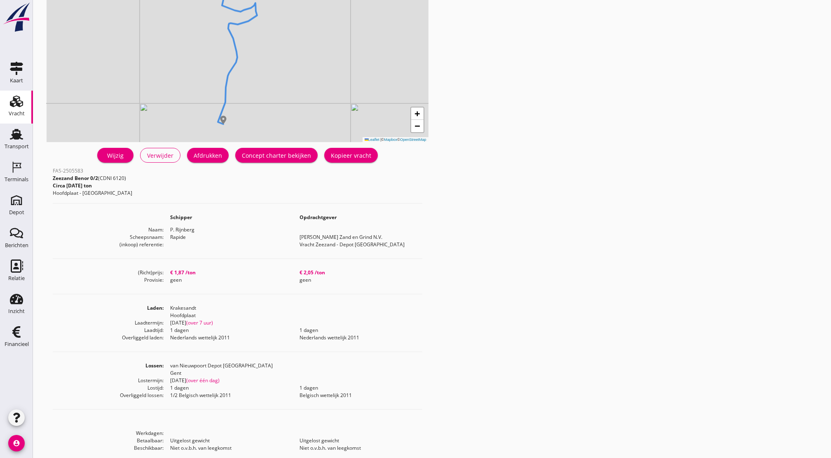
scroll to position [78, 0]
click at [288, 158] on div "Concept charter bekijken" at bounding box center [276, 154] width 69 height 9
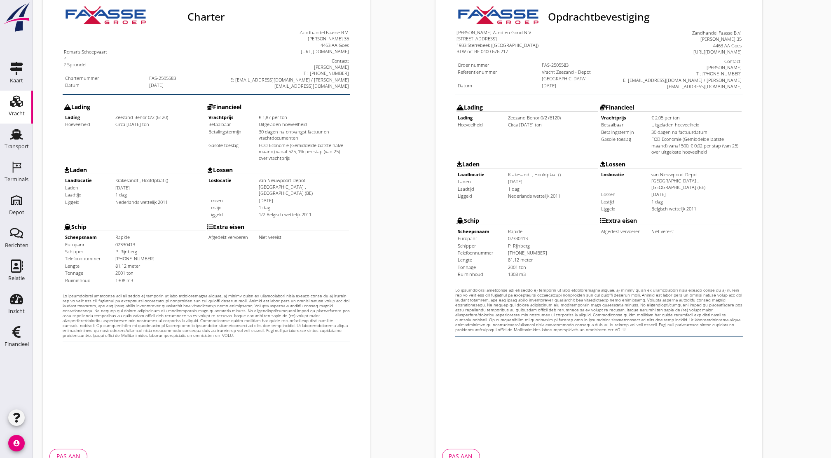
scroll to position [152, 0]
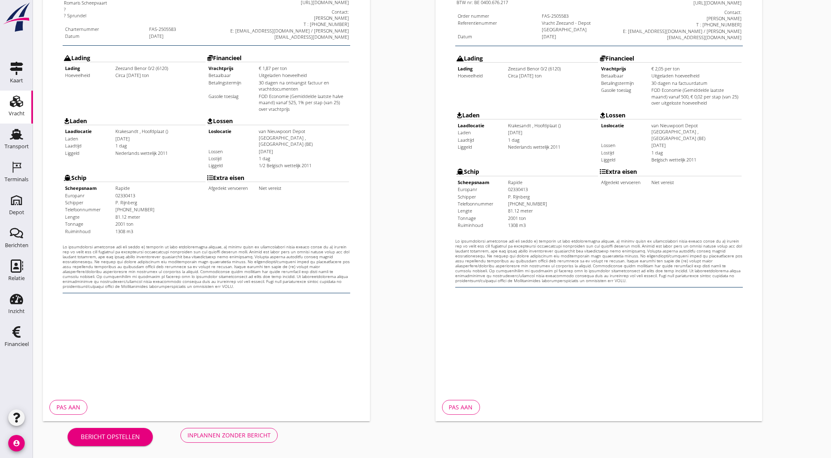
click at [223, 437] on div "Inplannen zonder bericht" at bounding box center [228, 435] width 83 height 9
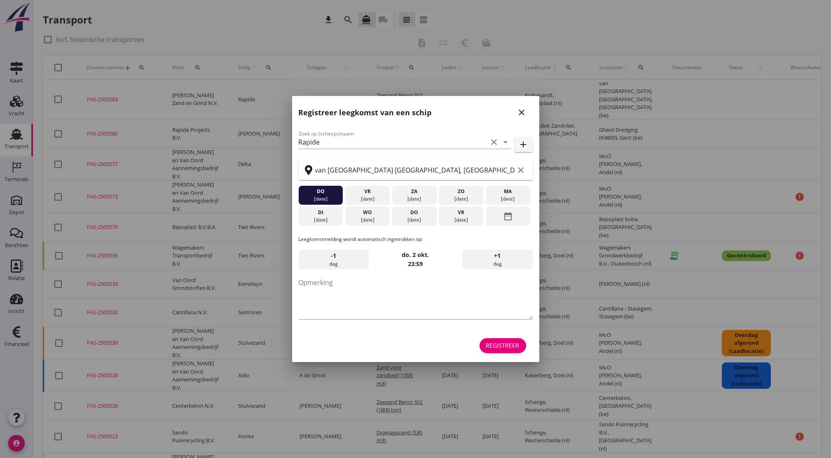
click at [523, 112] on icon "close" at bounding box center [522, 112] width 10 height 10
